Goal: Check status: Check status

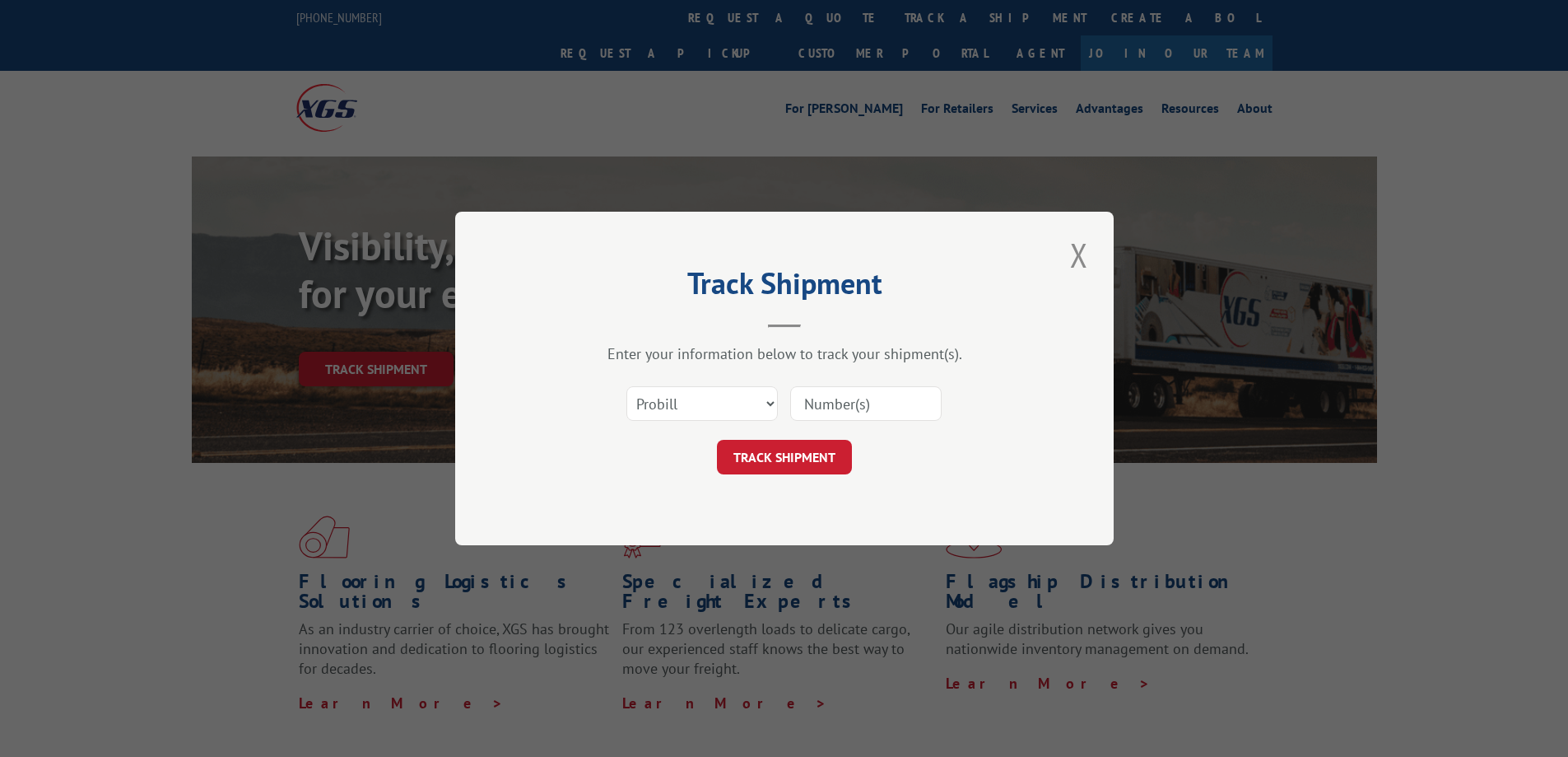
click at [853, 410] on input at bounding box center [866, 404] width 152 height 35
paste input "16955786"
type input "16955786"
click at [810, 452] on button "TRACK SHIPMENT" at bounding box center [785, 457] width 135 height 35
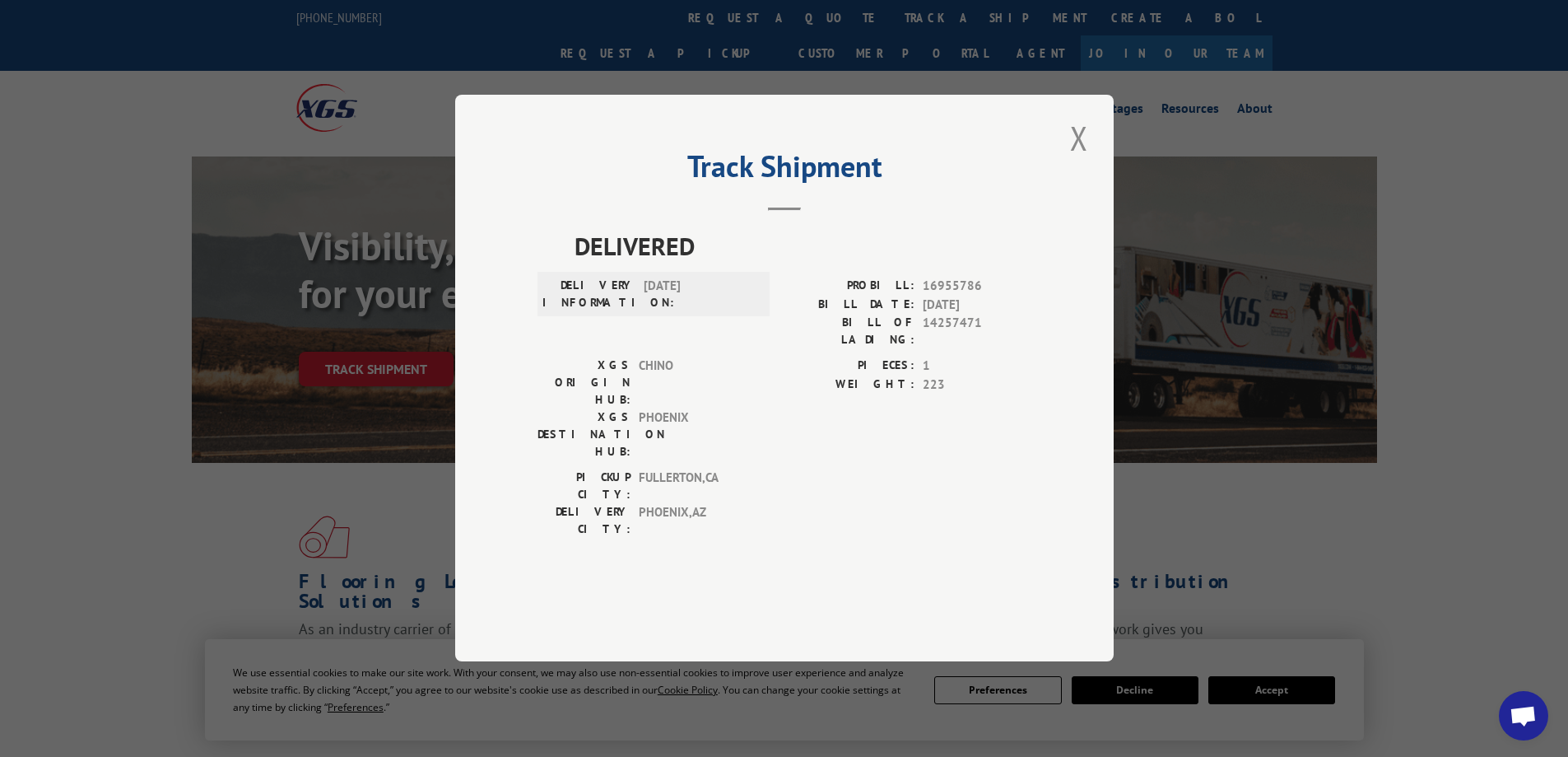
drag, startPoint x: 1083, startPoint y: 196, endPoint x: 586, endPoint y: 518, distance: 592.2
click at [1082, 160] on button "Close modal" at bounding box center [1079, 137] width 28 height 45
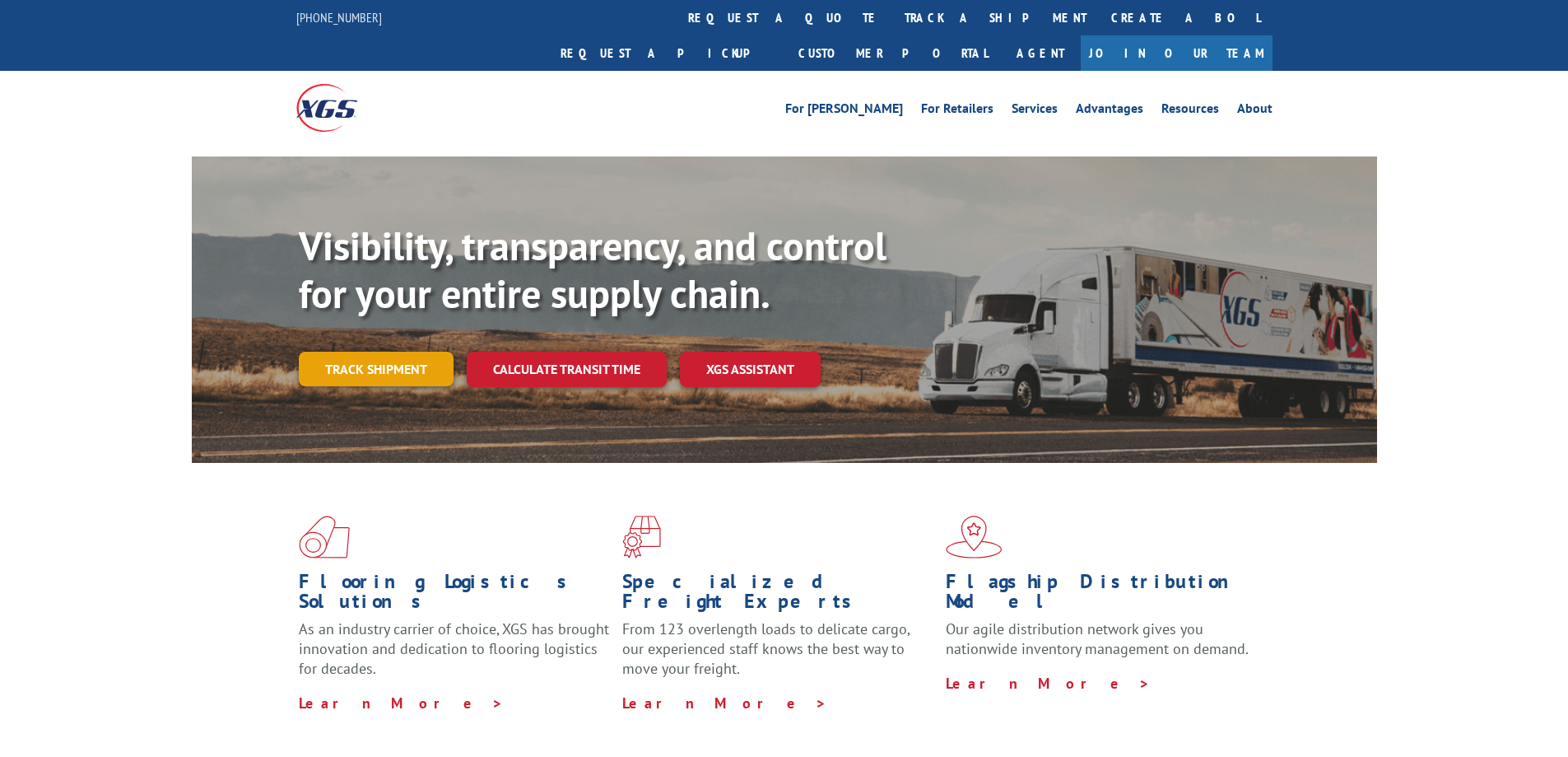
click at [359, 352] on link "Track shipment" at bounding box center [375, 369] width 154 height 35
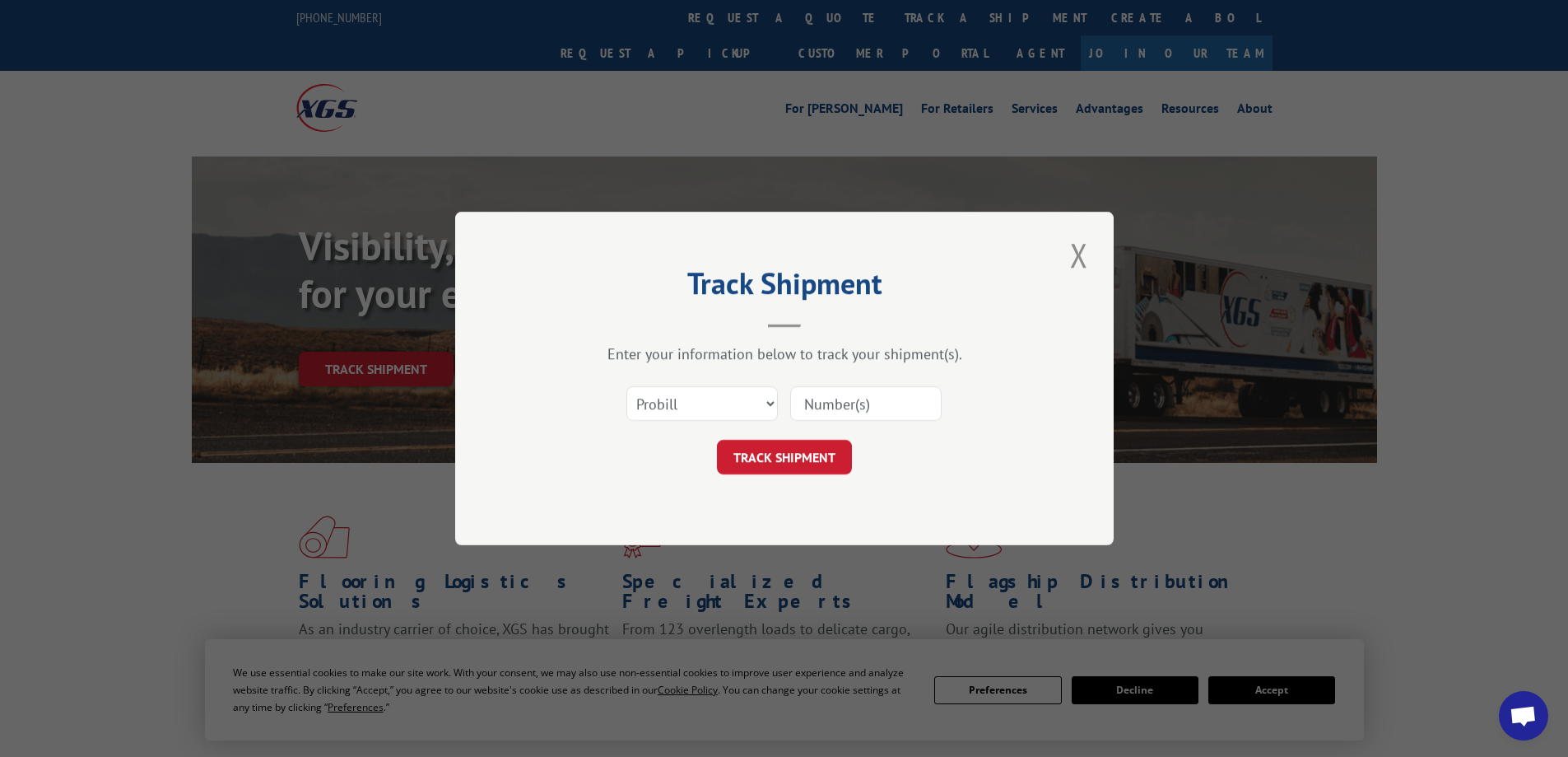
click at [868, 398] on input at bounding box center [866, 404] width 152 height 35
paste input "67866475-6"
type input "67866475-6"
click at [778, 449] on button "TRACK SHIPMENT" at bounding box center [785, 457] width 135 height 35
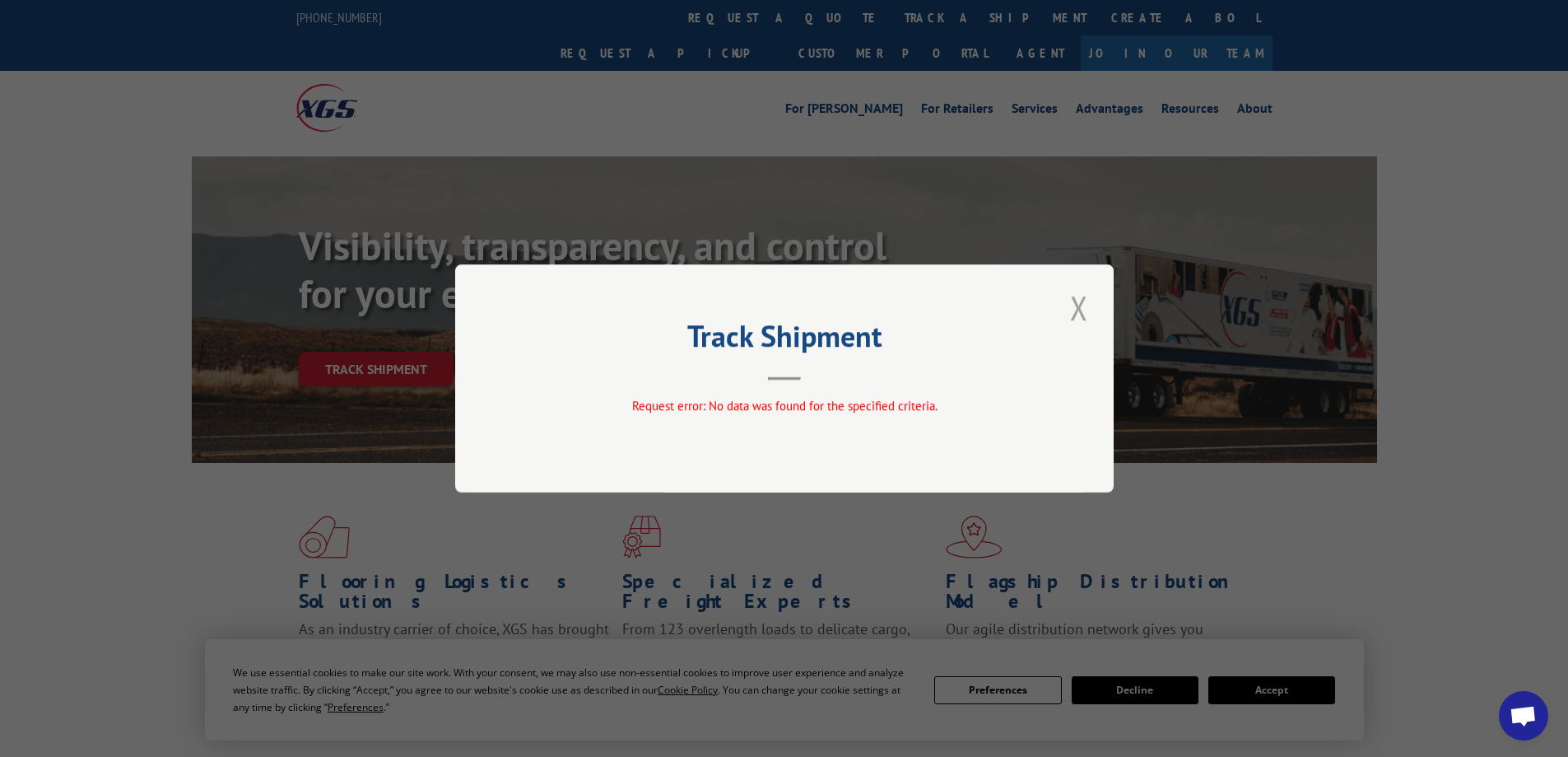
click at [1068, 309] on button "Close modal" at bounding box center [1079, 307] width 28 height 45
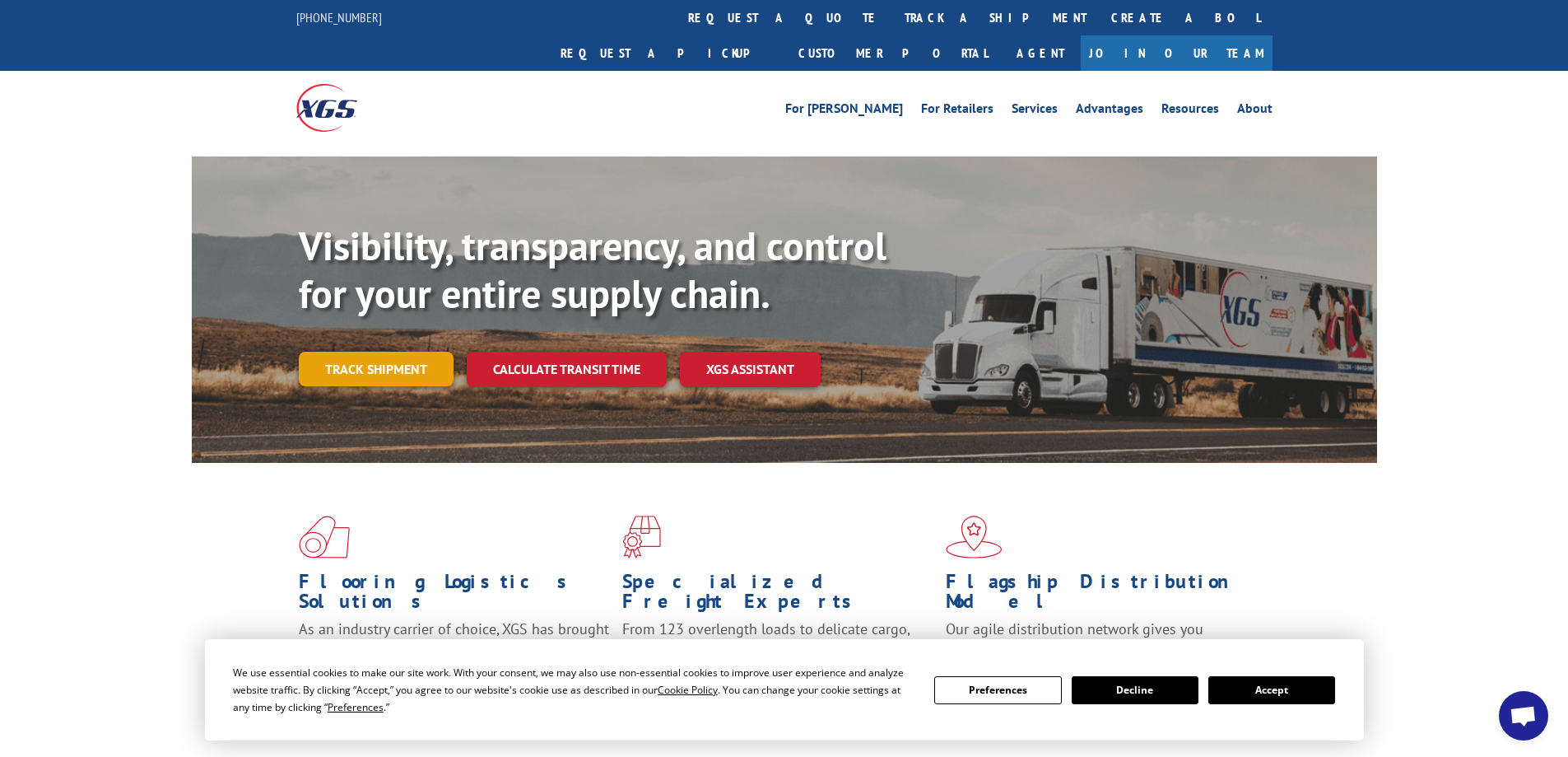
click at [377, 352] on link "Track shipment" at bounding box center [375, 369] width 154 height 35
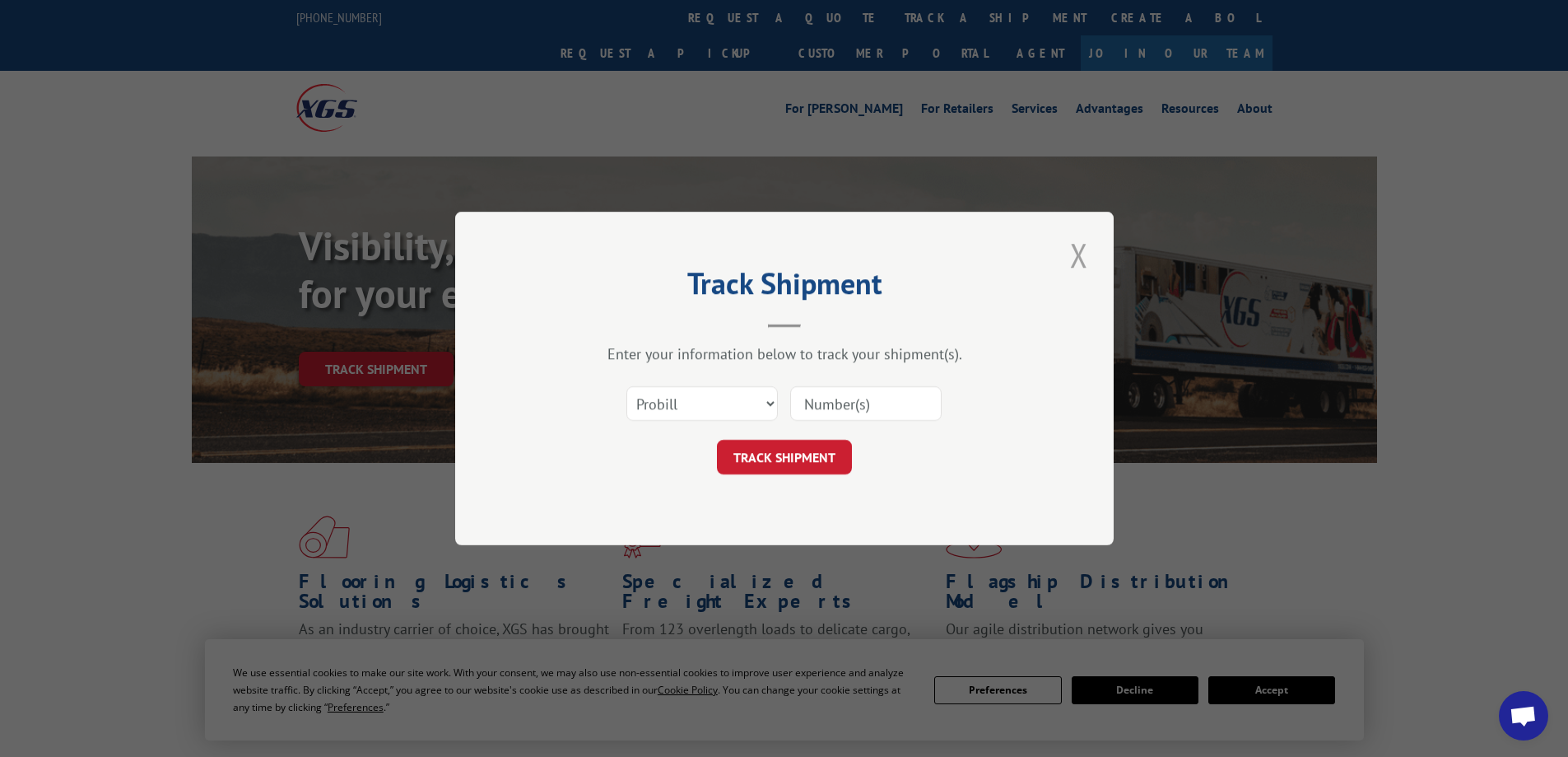
click at [1085, 247] on button "Close modal" at bounding box center [1079, 254] width 28 height 45
click at [839, 412] on input at bounding box center [866, 404] width 152 height 35
paste input "14798264"
type input "14798264"
click at [758, 463] on button "TRACK SHIPMENT" at bounding box center [785, 457] width 135 height 35
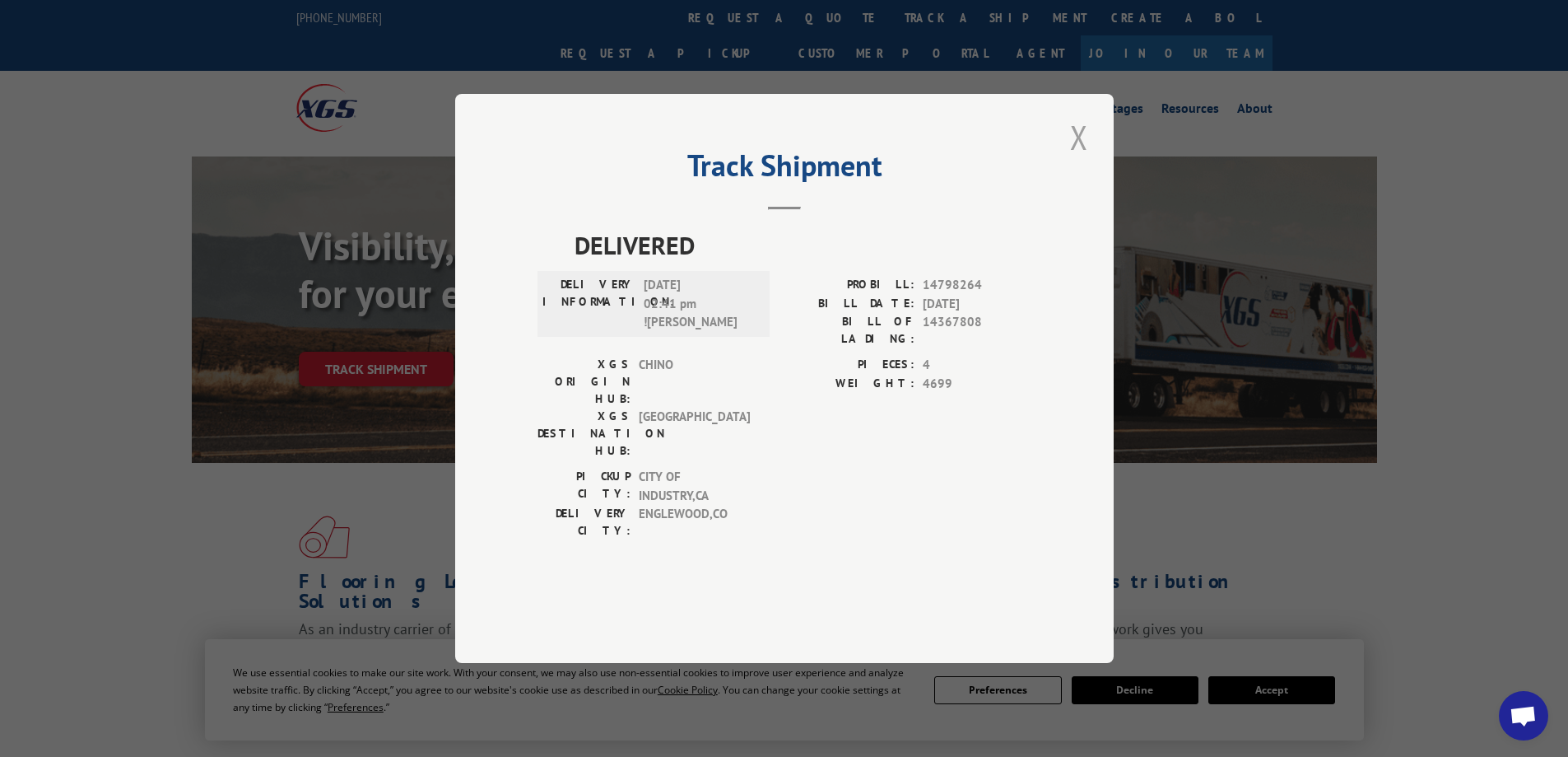
drag, startPoint x: 1085, startPoint y: 174, endPoint x: 641, endPoint y: 444, distance: 519.6
click at [1085, 160] on button "Close modal" at bounding box center [1079, 137] width 28 height 45
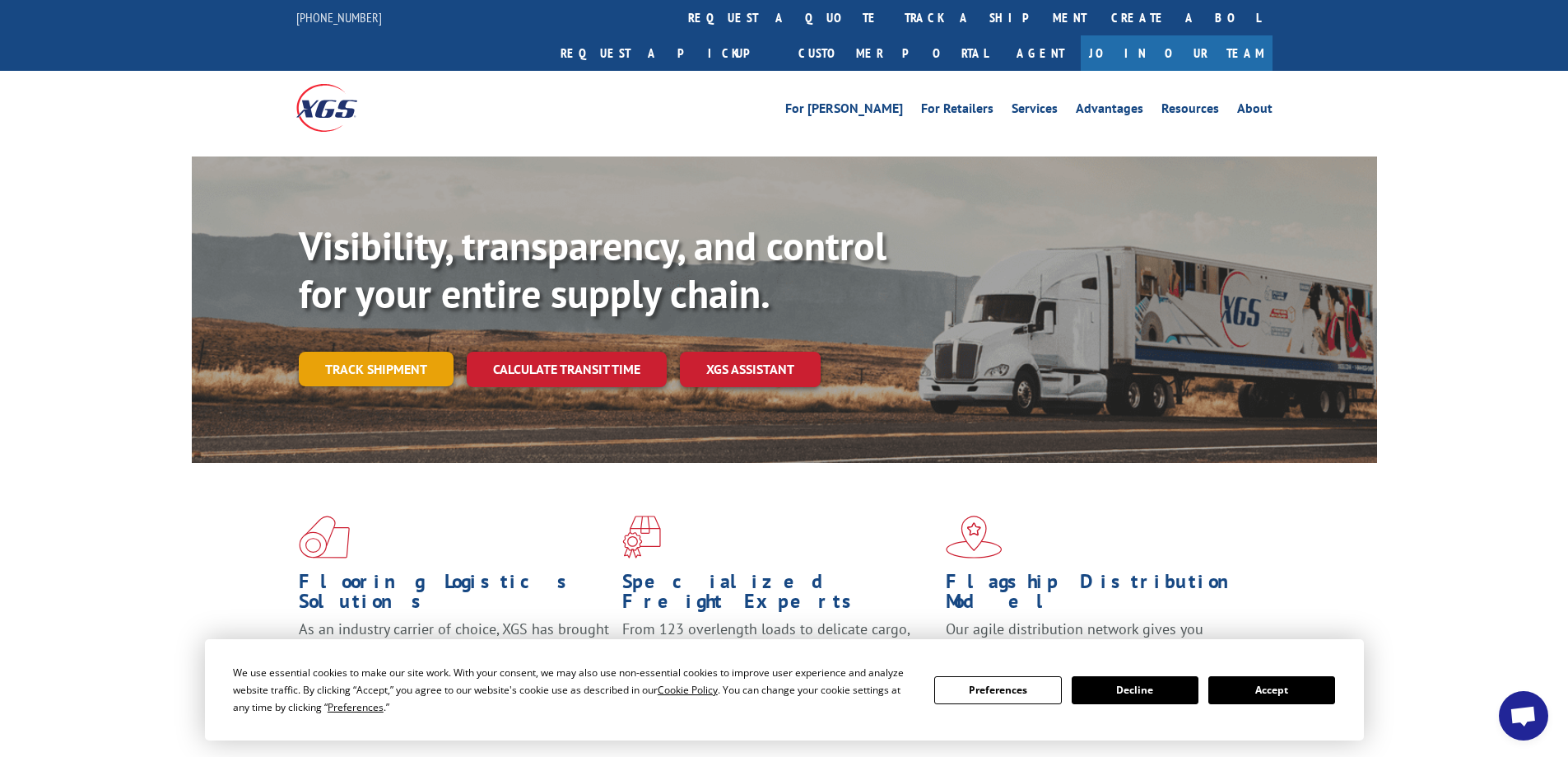
click at [342, 352] on link "Track shipment" at bounding box center [375, 369] width 154 height 35
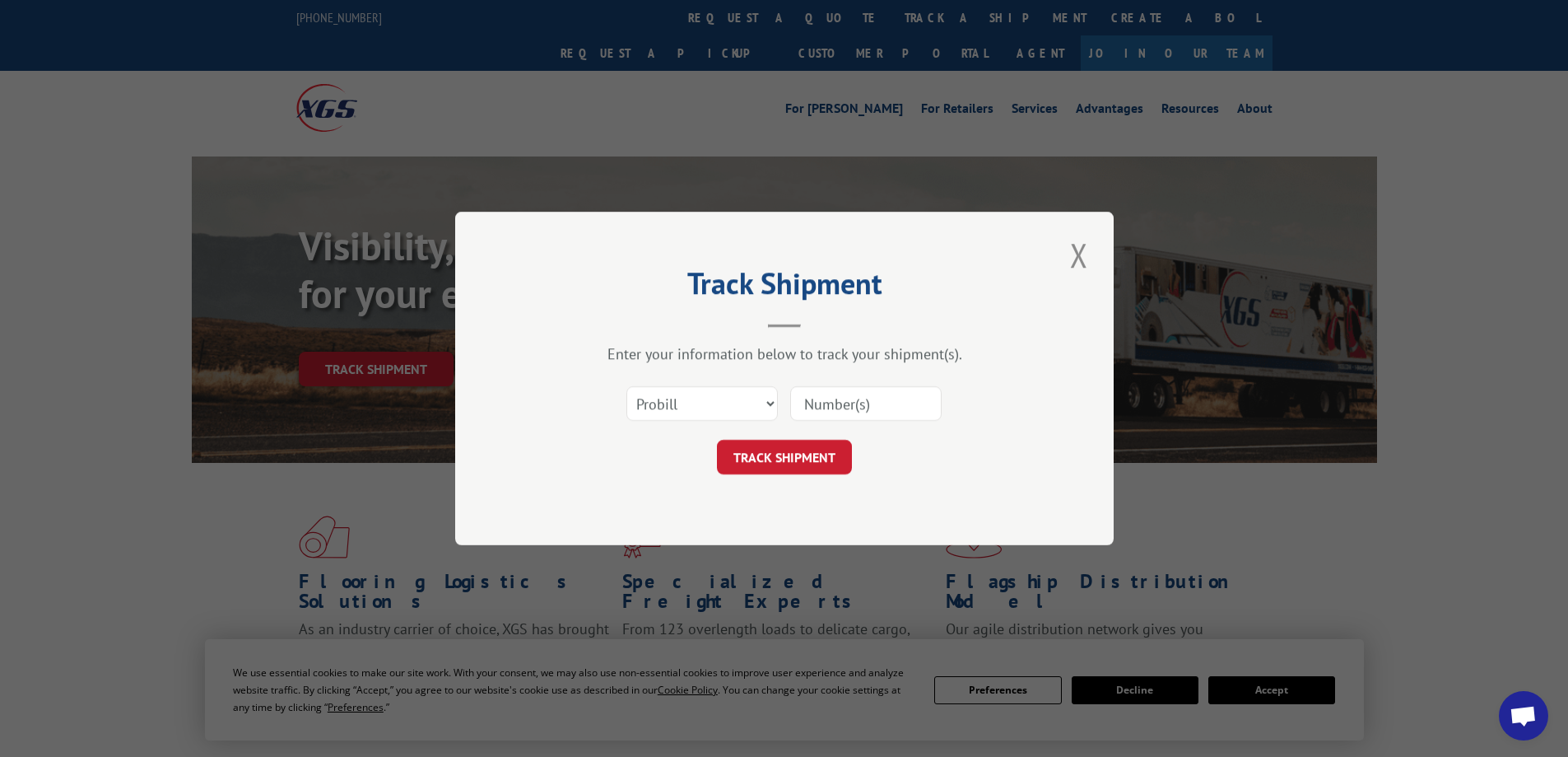
click at [835, 407] on input at bounding box center [866, 404] width 152 height 35
paste input "17514015"
type input "17514015"
click at [786, 475] on div "Track Shipment Enter your information below to track your shipment(s). Select c…" at bounding box center [785, 378] width 659 height 334
click at [783, 460] on button "TRACK SHIPMENT" at bounding box center [785, 457] width 135 height 35
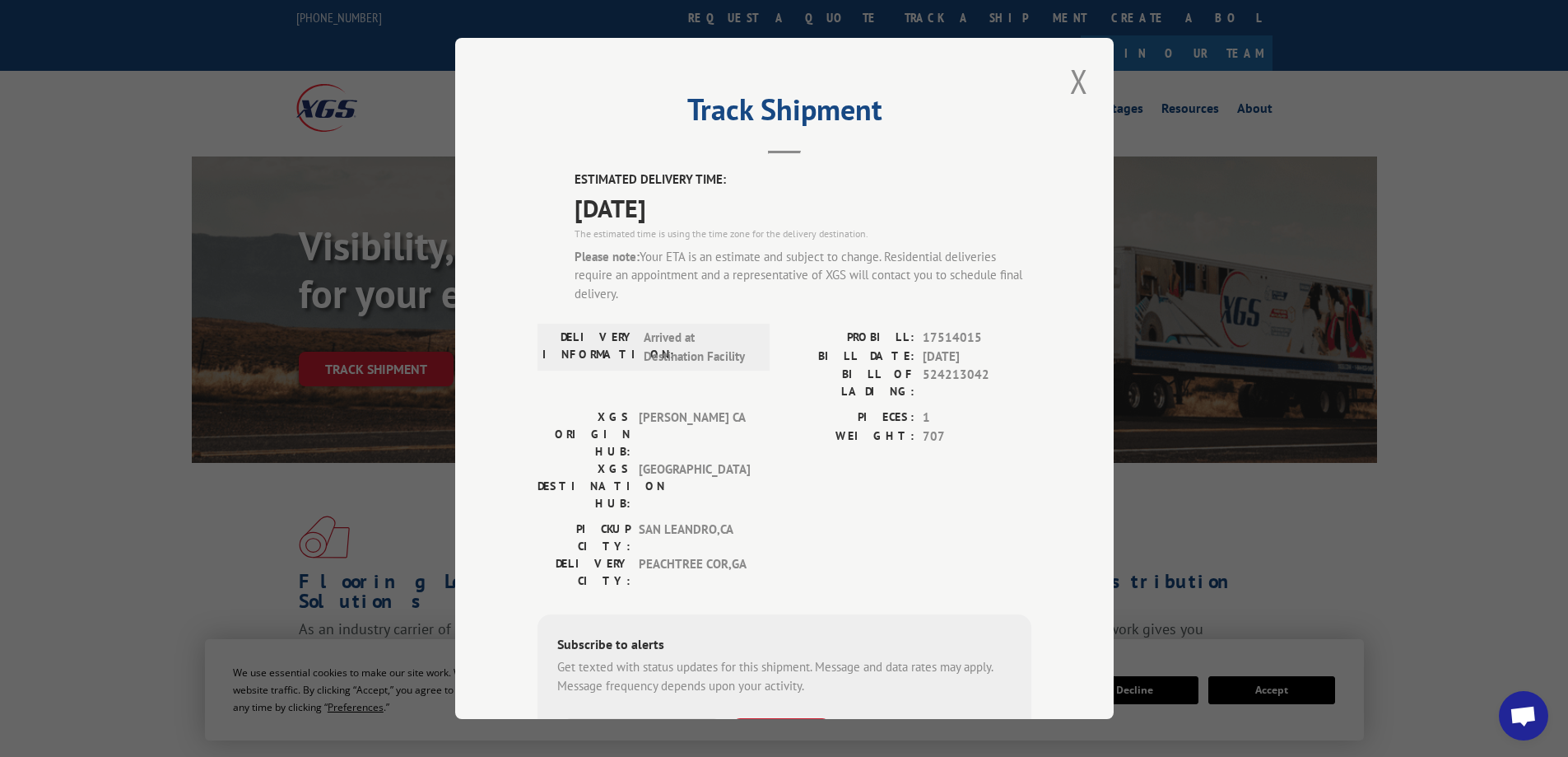
drag, startPoint x: 1067, startPoint y: 82, endPoint x: 742, endPoint y: 261, distance: 371.0
click at [1066, 82] on button "Close modal" at bounding box center [1079, 81] width 28 height 45
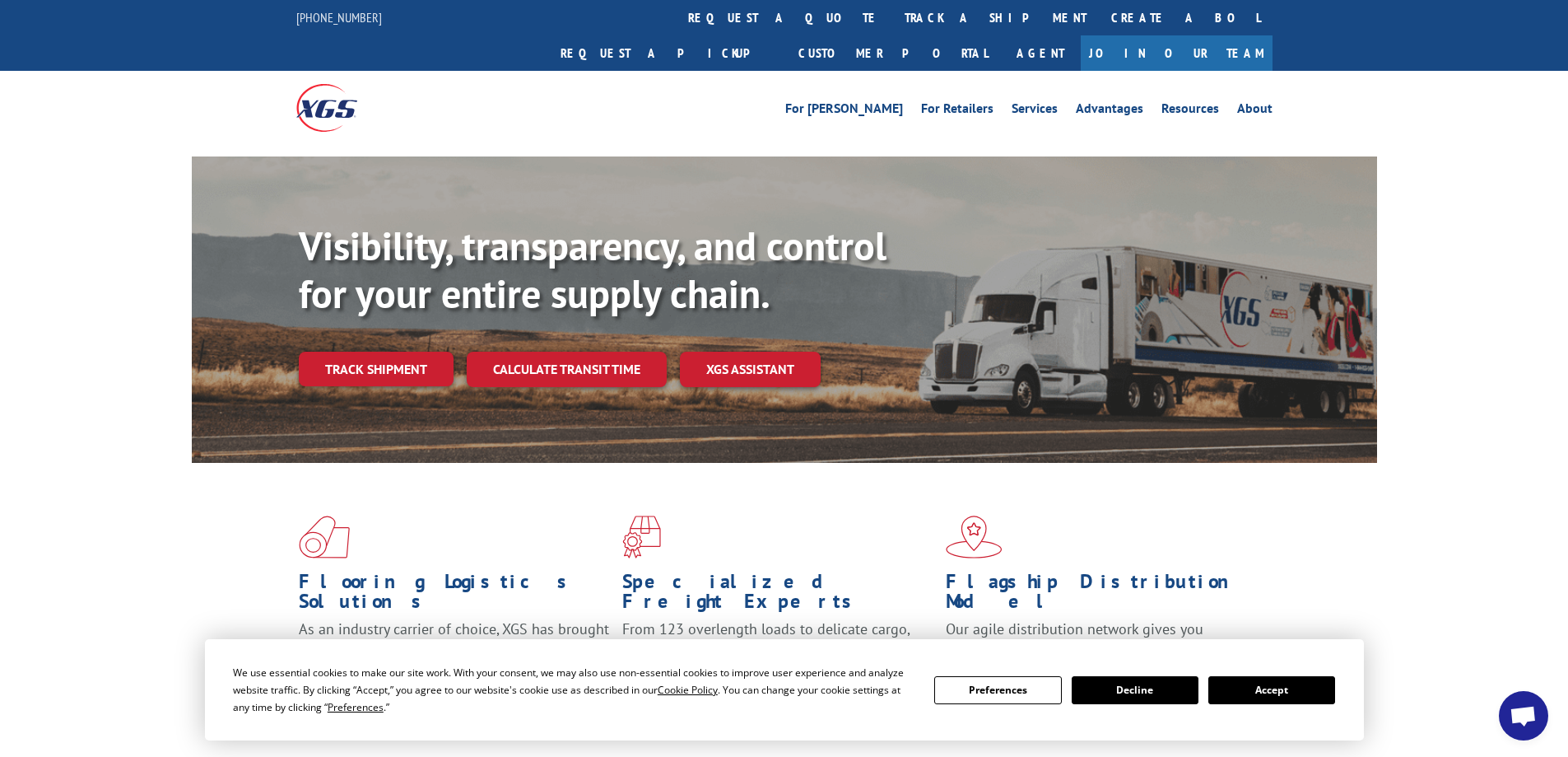
click at [381, 352] on link "Track shipment" at bounding box center [375, 369] width 154 height 35
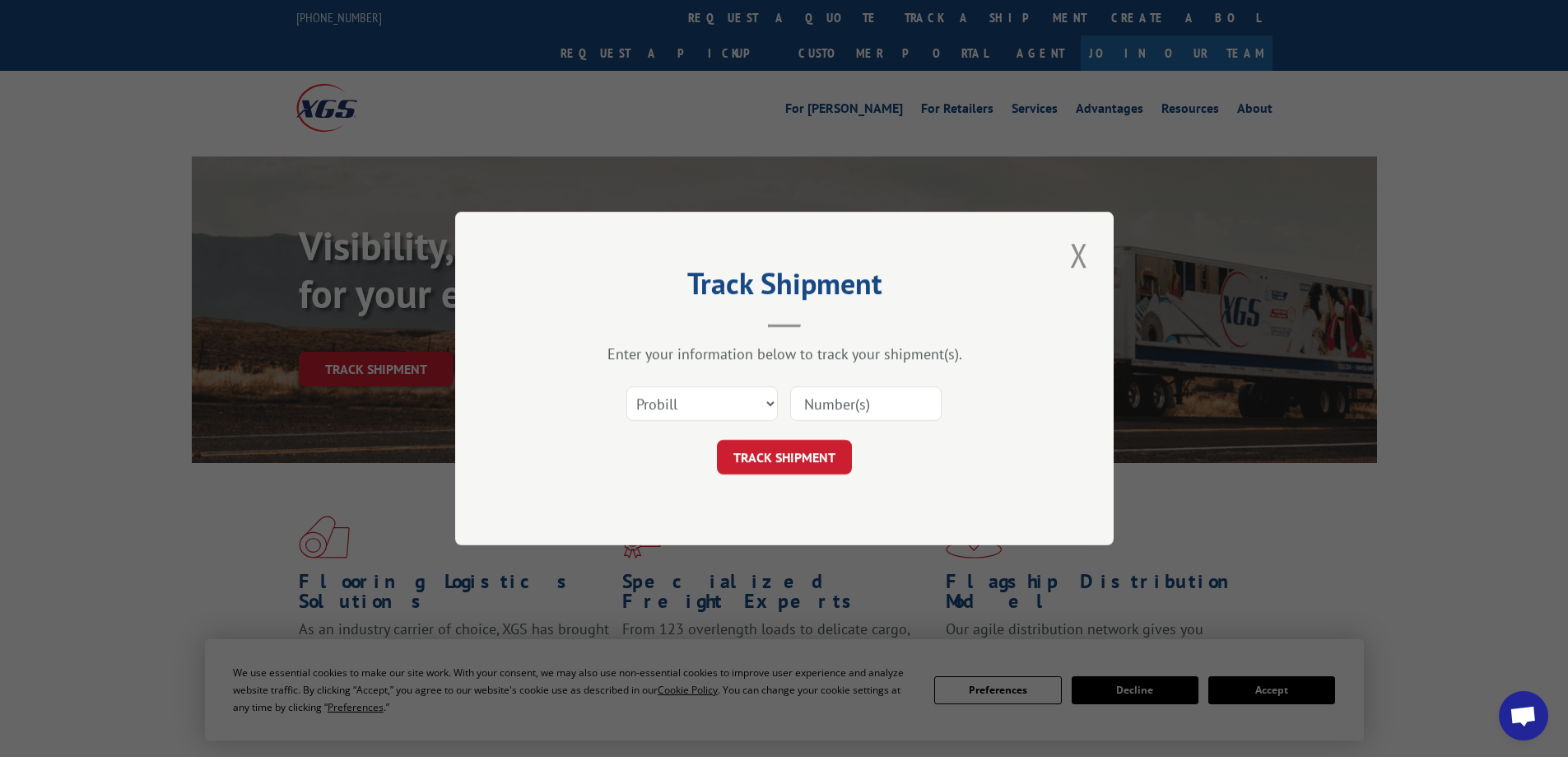
click at [840, 394] on input at bounding box center [866, 404] width 152 height 35
paste input "17395298"
type input "17395298"
click at [751, 448] on button "TRACK SHIPMENT" at bounding box center [785, 457] width 135 height 35
